Goal: Find specific page/section: Find specific page/section

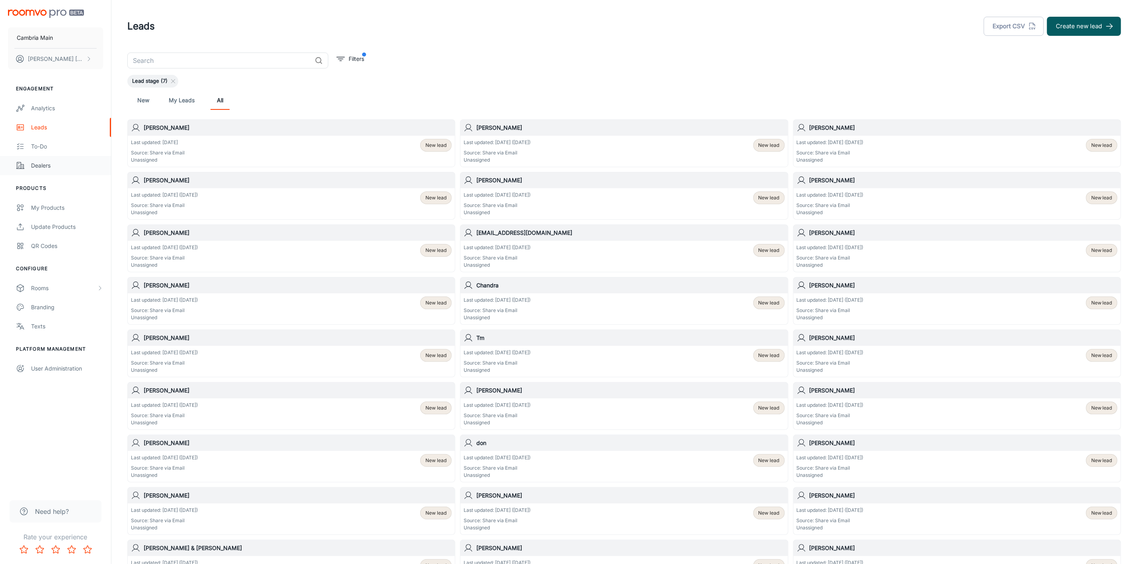
click at [33, 162] on div "Dealers" at bounding box center [67, 165] width 72 height 9
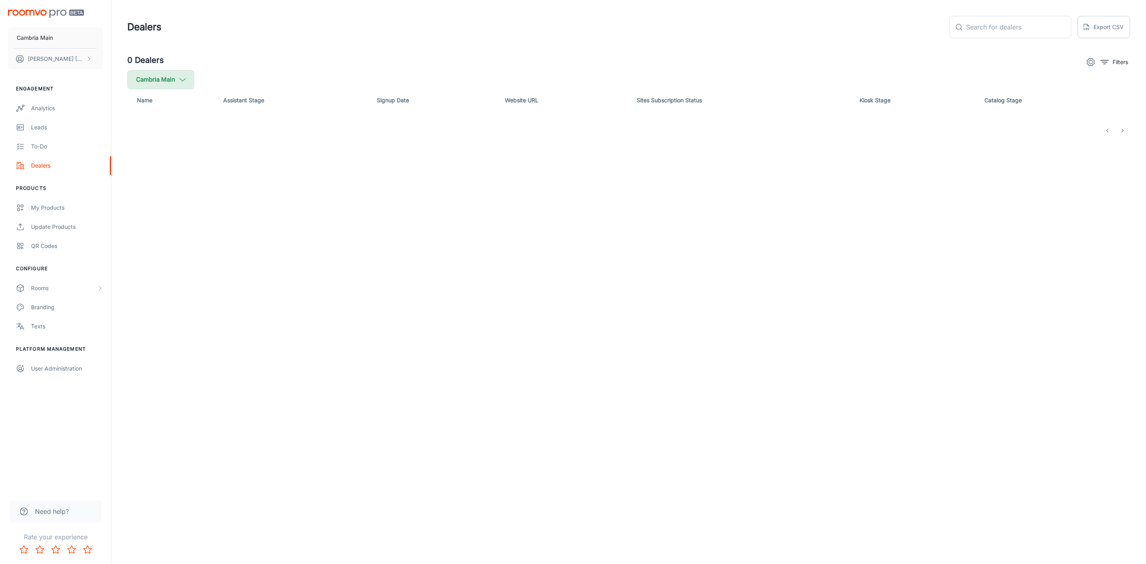
click at [174, 78] on button "Cambria Main" at bounding box center [160, 79] width 67 height 19
click at [158, 187] on span "Cambria" at bounding box center [201, 190] width 107 height 10
click at [145, 187] on input "Cambria" at bounding box center [137, 190] width 16 height 16
click at [227, 218] on label "Cambria" at bounding box center [194, 209] width 135 height 19
click at [145, 217] on input "Cambria" at bounding box center [137, 209] width 16 height 16
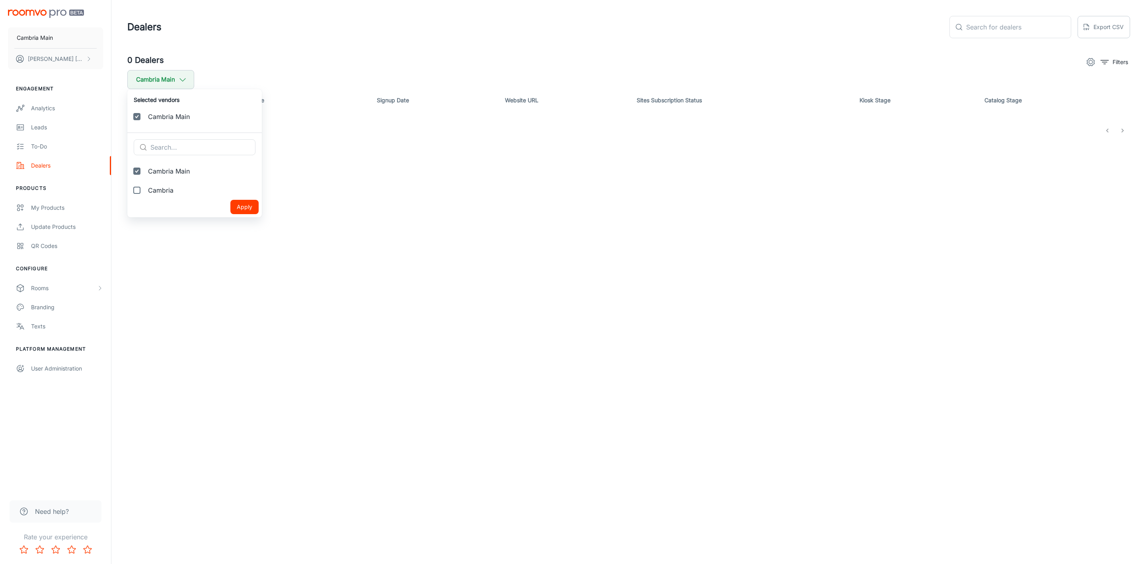
click at [169, 190] on span "Cambria" at bounding box center [201, 190] width 107 height 10
click at [145, 190] on input "Cambria" at bounding box center [137, 190] width 16 height 16
checkbox input "true"
click at [230, 224] on button "Apply" at bounding box center [244, 226] width 28 height 14
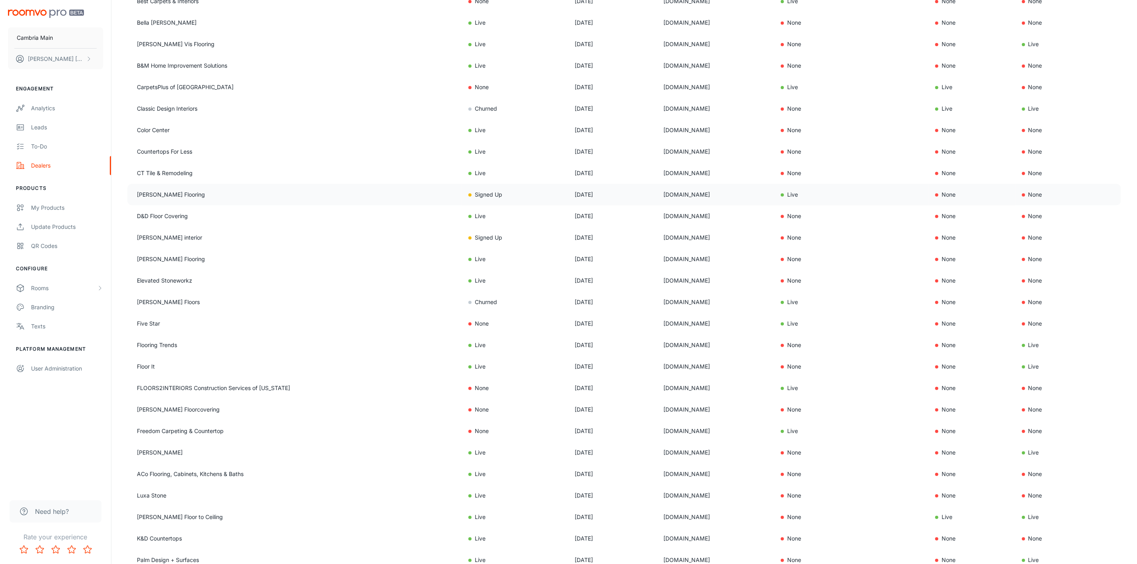
scroll to position [239, 0]
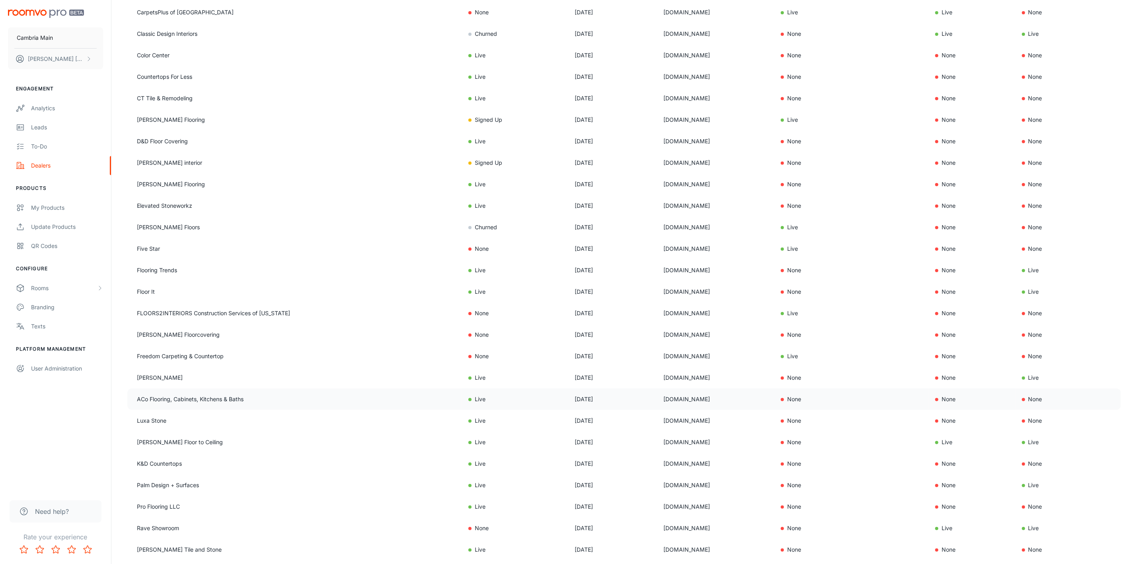
drag, startPoint x: 634, startPoint y: 399, endPoint x: 593, endPoint y: 399, distance: 41.4
click at [593, 399] on tr "ACo Flooring, Cabinets, Kitchens & Baths Live Sep 20, 2025 liveaco.com None Non…" at bounding box center [624, 398] width 994 height 21
copy tr "liveaco.com"
